Goal: Task Accomplishment & Management: Manage account settings

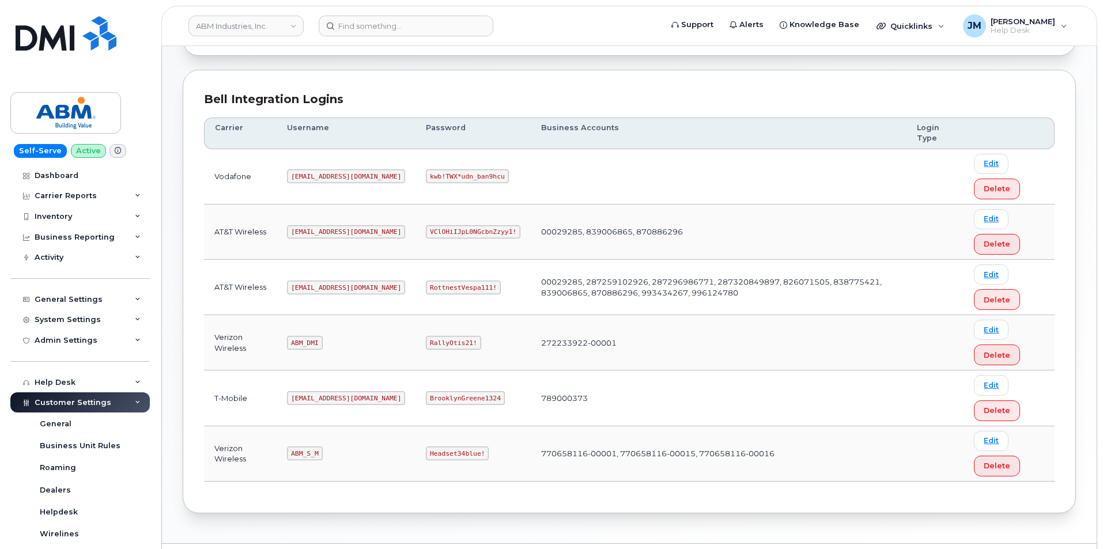
scroll to position [156, 0]
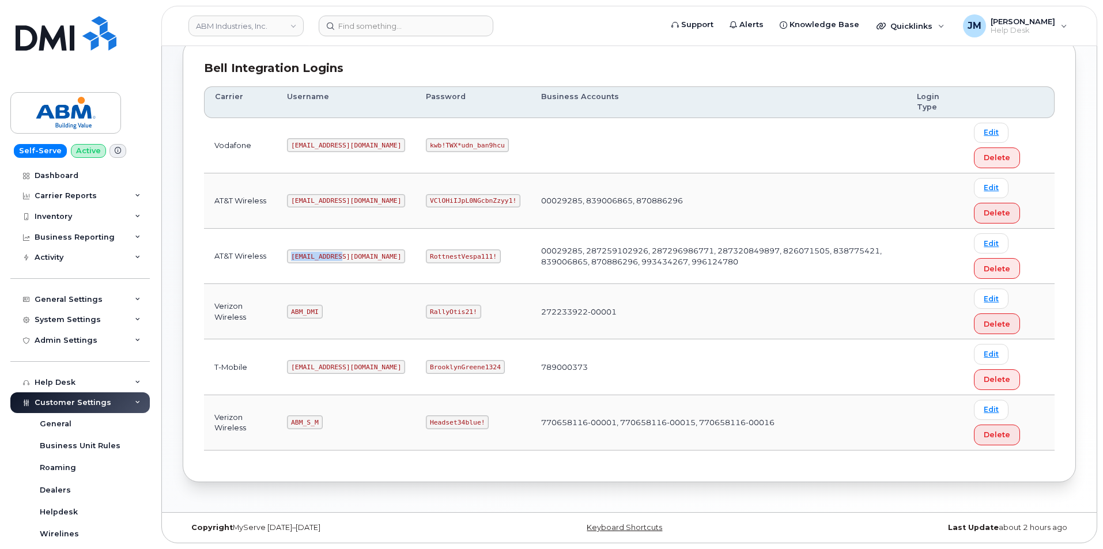
drag, startPoint x: 342, startPoint y: 255, endPoint x: 293, endPoint y: 258, distance: 49.1
click at [293, 258] on code "[EMAIL_ADDRESS][DOMAIN_NAME]" at bounding box center [346, 257] width 118 height 14
copy code "[EMAIL_ADDRESS][DOMAIN_NAME]"
drag, startPoint x: 453, startPoint y: 257, endPoint x: 379, endPoint y: 261, distance: 73.9
click at [416, 261] on td "RottnestVespa111!" at bounding box center [473, 256] width 115 height 55
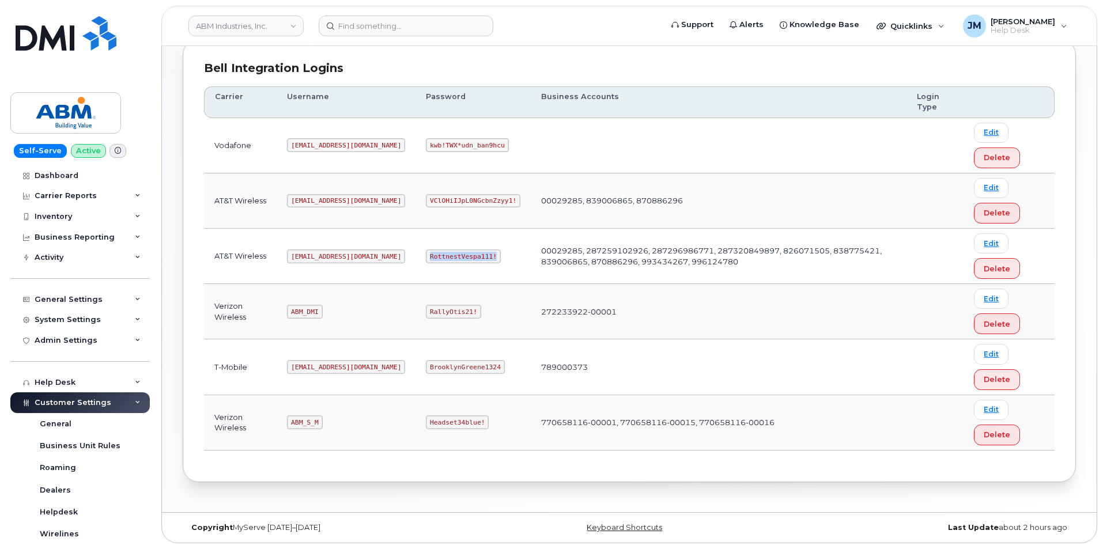
copy code "RottnestVespa111!"
